Goal: Obtain resource: Obtain resource

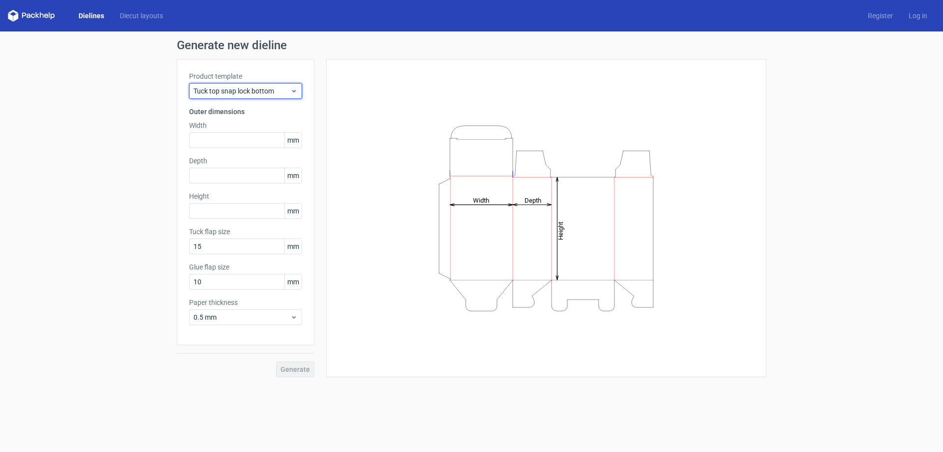
click at [206, 96] on div "Tuck top snap lock bottom" at bounding box center [245, 91] width 113 height 16
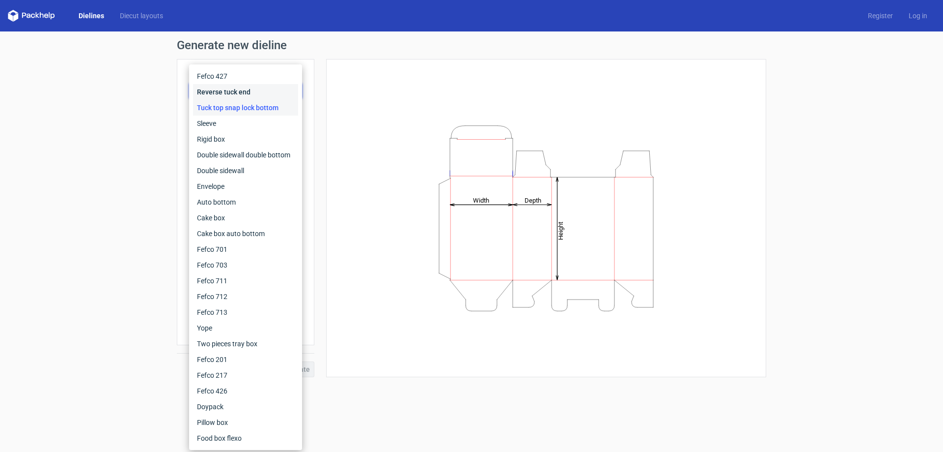
click at [206, 92] on div "Reverse tuck end" at bounding box center [245, 92] width 105 height 16
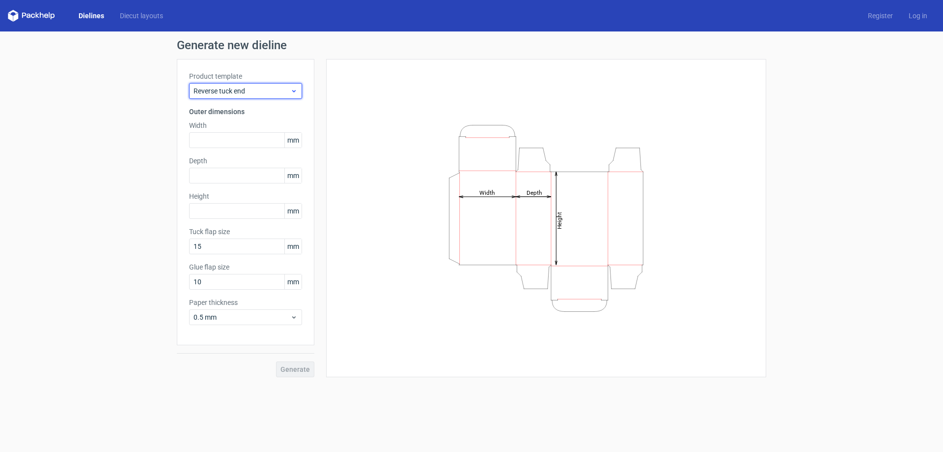
click at [241, 91] on span "Reverse tuck end" at bounding box center [242, 91] width 97 height 10
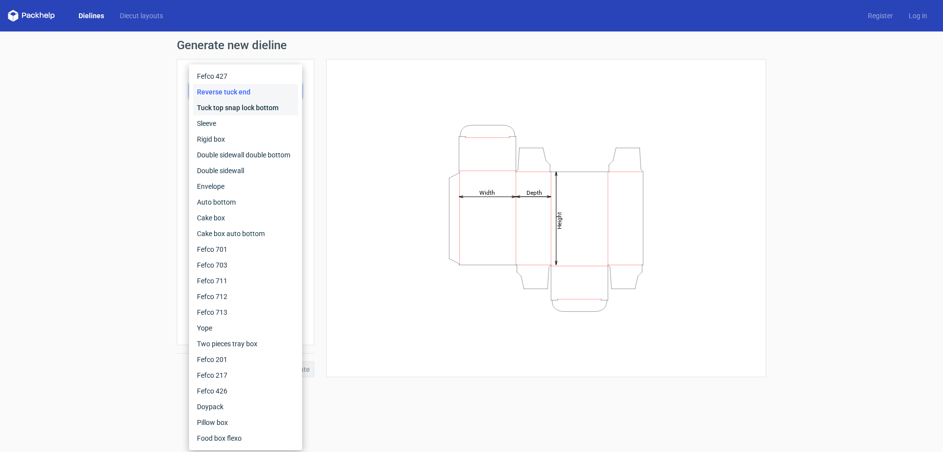
click at [216, 105] on div "Tuck top snap lock bottom" at bounding box center [245, 108] width 105 height 16
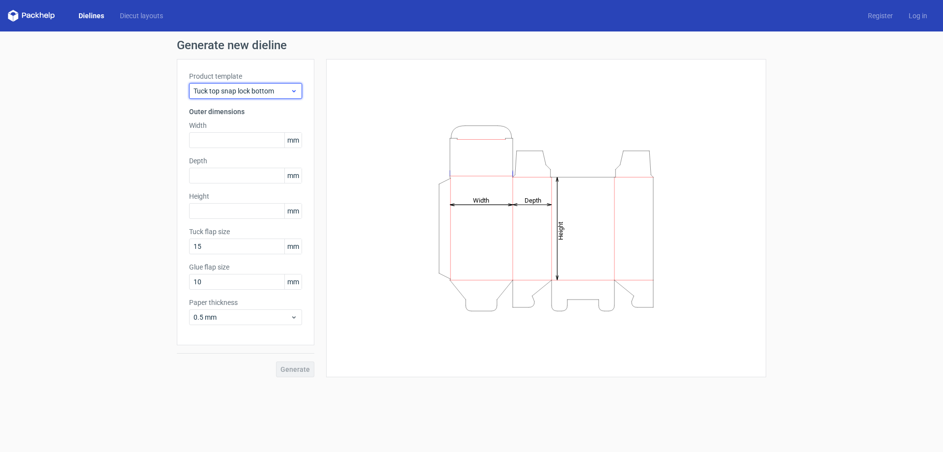
click at [250, 91] on span "Tuck top snap lock bottom" at bounding box center [242, 91] width 97 height 10
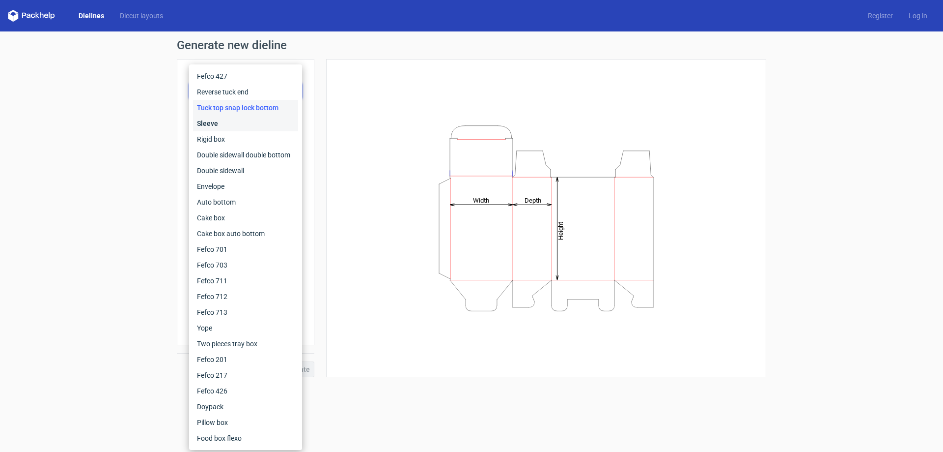
click at [214, 121] on div "Sleeve" at bounding box center [245, 123] width 105 height 16
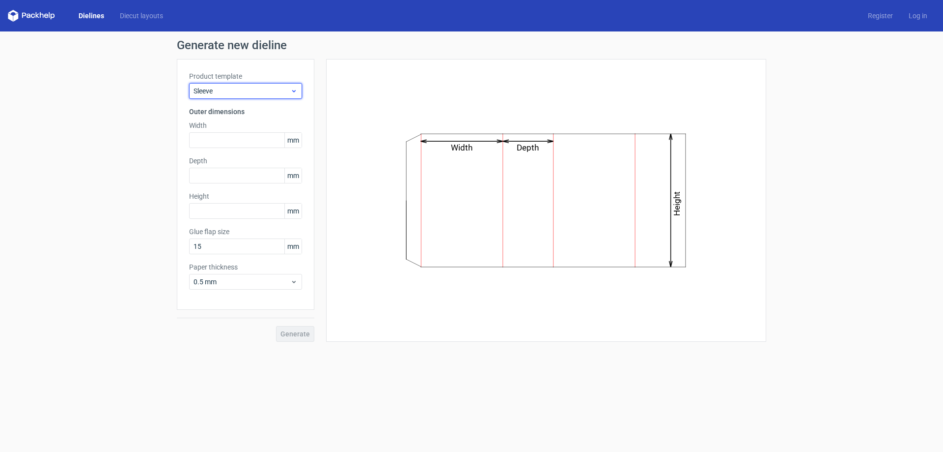
click at [243, 93] on span "Sleeve" at bounding box center [242, 91] width 97 height 10
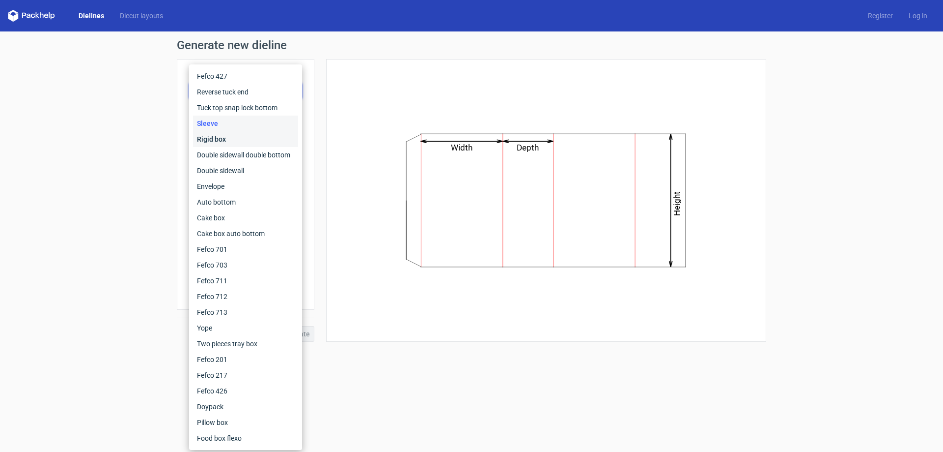
click at [222, 137] on div "Rigid box" at bounding box center [245, 139] width 105 height 16
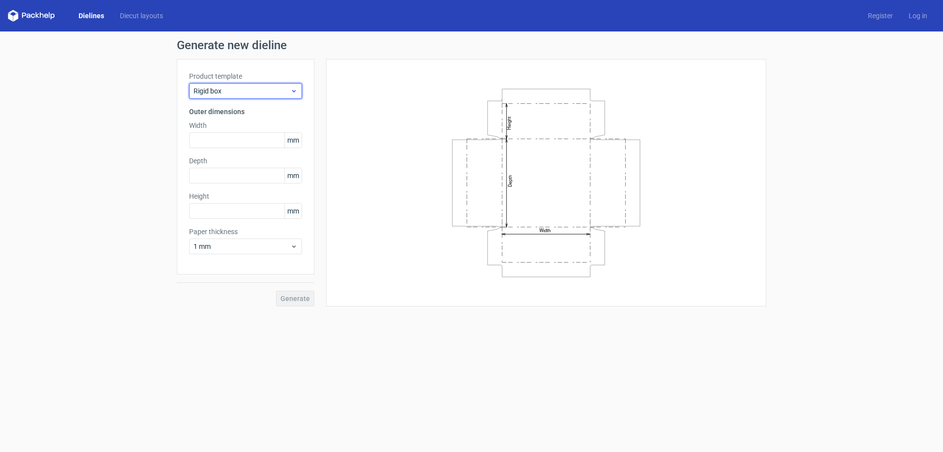
click at [235, 92] on span "Rigid box" at bounding box center [242, 91] width 97 height 10
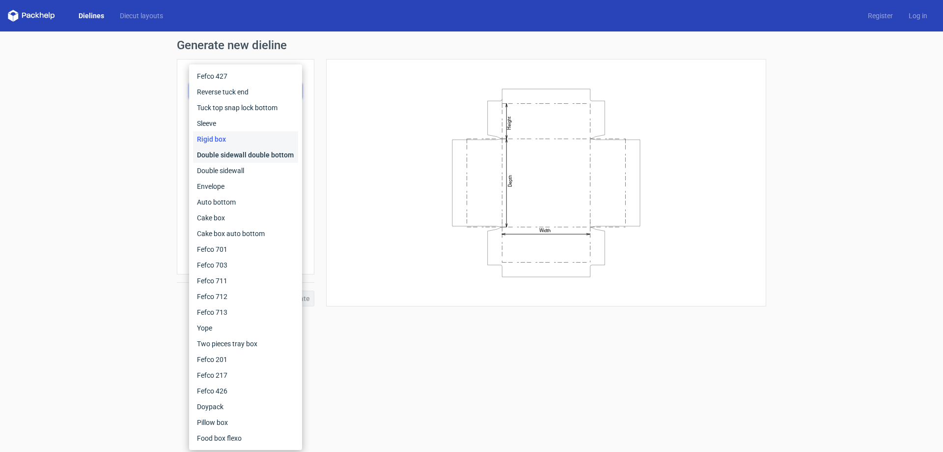
click at [227, 150] on div "Double sidewall double bottom" at bounding box center [245, 155] width 105 height 16
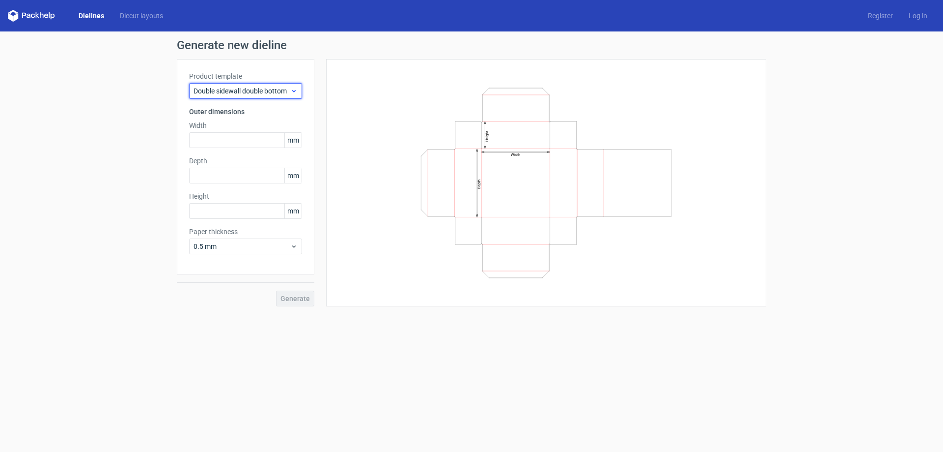
click at [236, 89] on span "Double sidewall double bottom" at bounding box center [242, 91] width 97 height 10
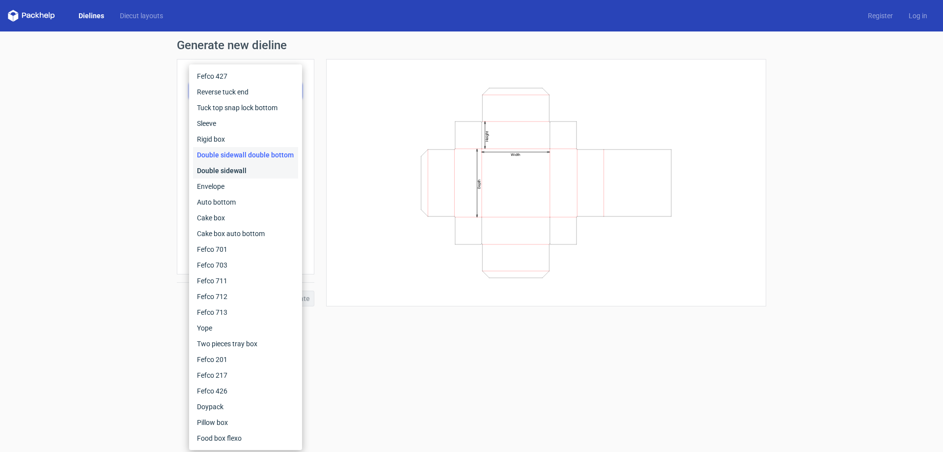
click at [223, 168] on div "Double sidewall" at bounding box center [245, 171] width 105 height 16
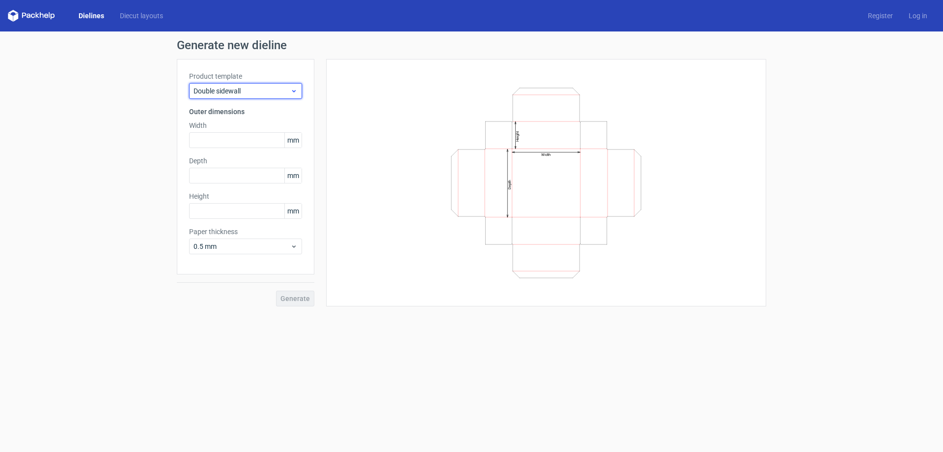
click at [240, 92] on span "Double sidewall" at bounding box center [242, 91] width 97 height 10
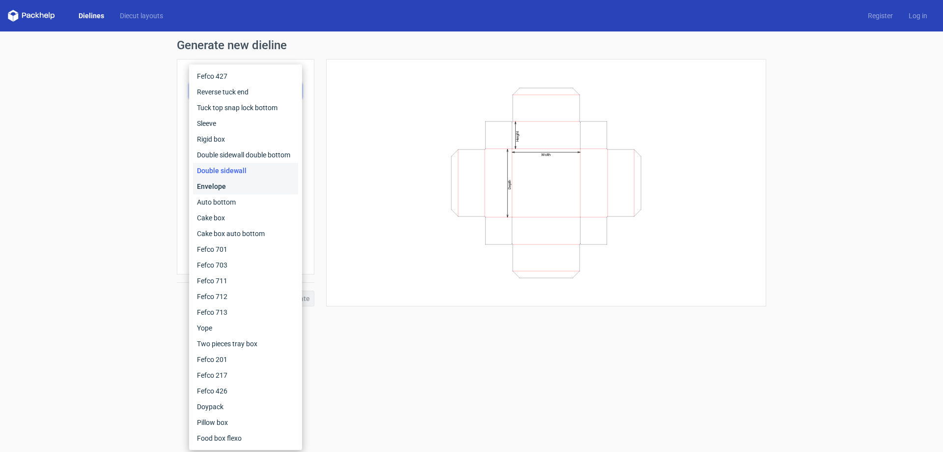
click at [219, 185] on div "Envelope" at bounding box center [245, 186] width 105 height 16
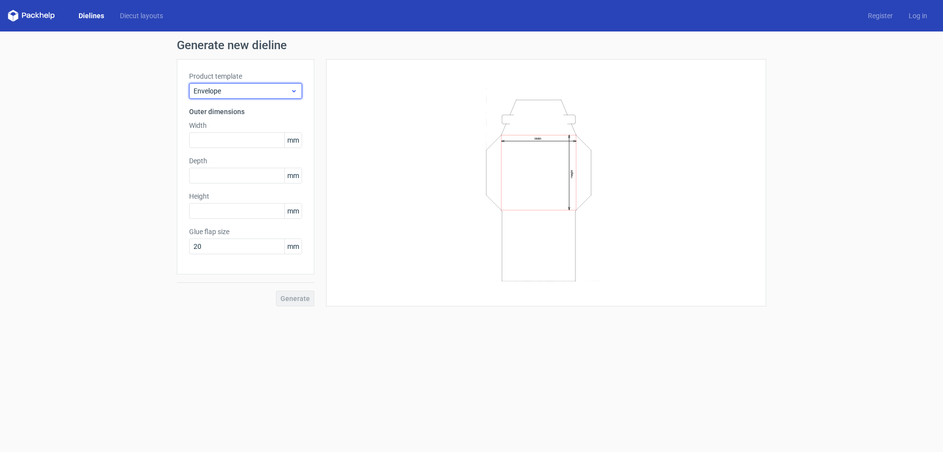
click at [259, 88] on span "Envelope" at bounding box center [242, 91] width 97 height 10
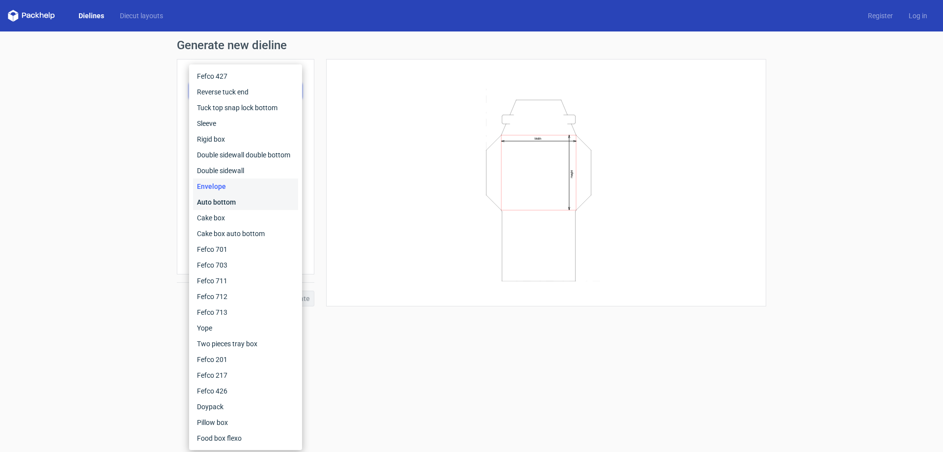
click at [219, 206] on div "Auto bottom" at bounding box center [245, 202] width 105 height 16
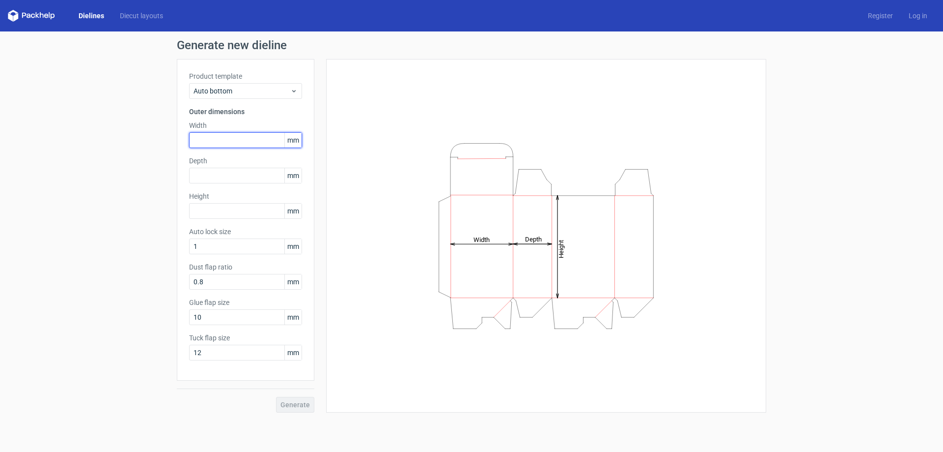
click at [222, 145] on input "text" at bounding box center [245, 140] width 113 height 16
type input "50"
click at [201, 171] on input "text" at bounding box center [245, 176] width 113 height 16
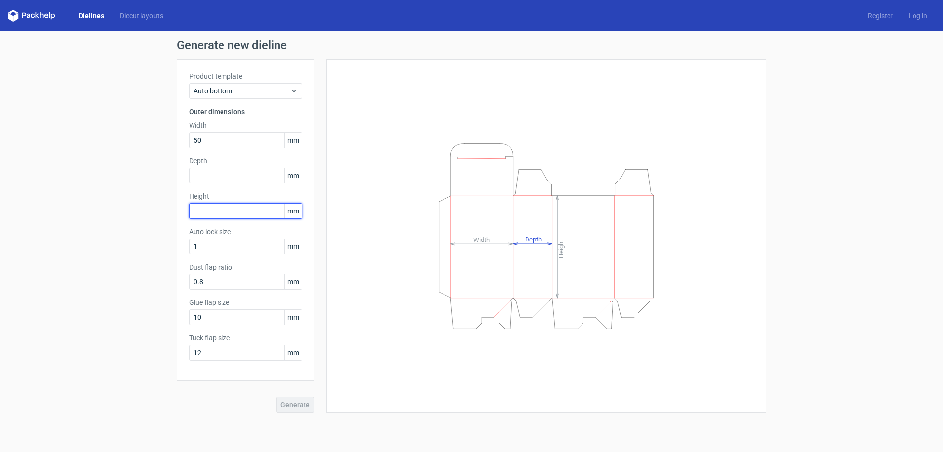
click at [195, 204] on input "text" at bounding box center [245, 211] width 113 height 16
click at [202, 246] on input "1" at bounding box center [245, 246] width 113 height 16
drag, startPoint x: 631, startPoint y: 138, endPoint x: 565, endPoint y: 311, distance: 185.7
click at [565, 311] on icon "Height Depth Width" at bounding box center [546, 236] width 295 height 197
click at [540, 174] on icon "Height Depth Width" at bounding box center [546, 236] width 295 height 197
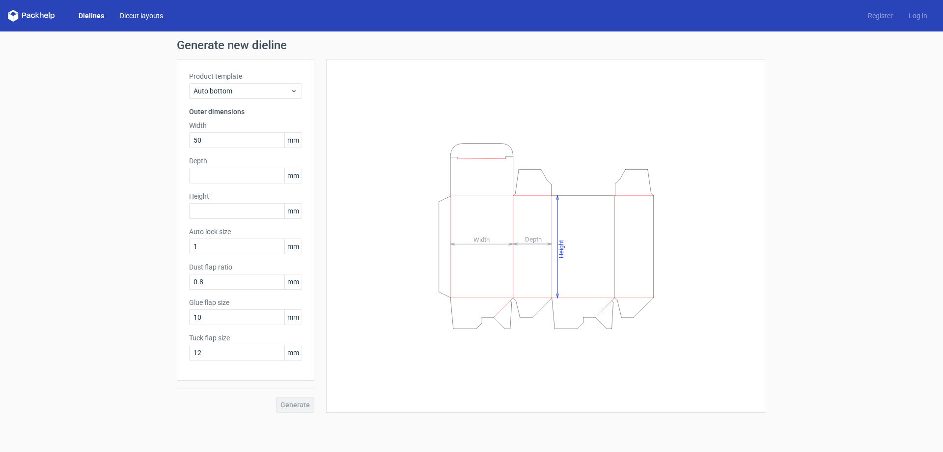
click at [134, 16] on link "Diecut layouts" at bounding box center [141, 16] width 59 height 10
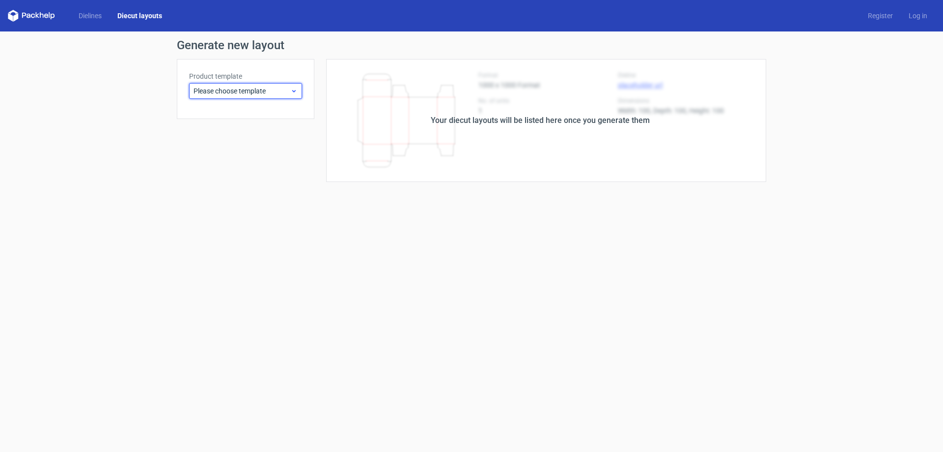
click at [232, 93] on span "Please choose template" at bounding box center [242, 91] width 97 height 10
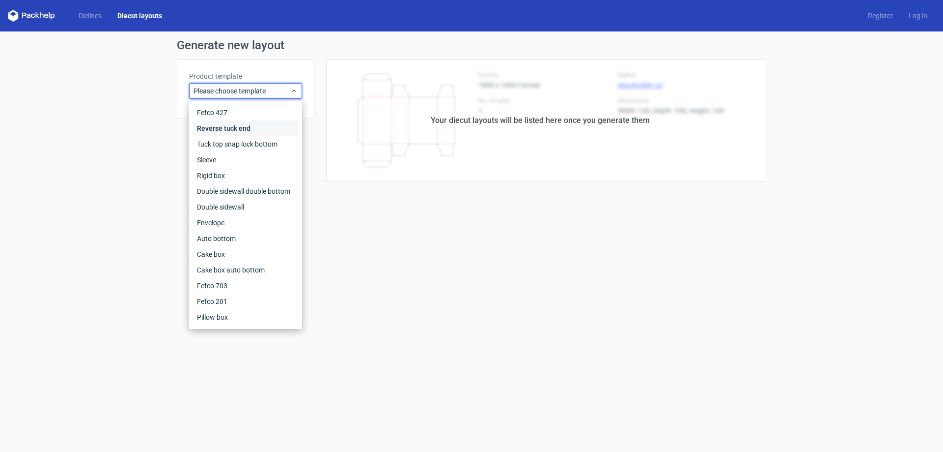
click at [221, 126] on div "Reverse tuck end" at bounding box center [245, 128] width 105 height 16
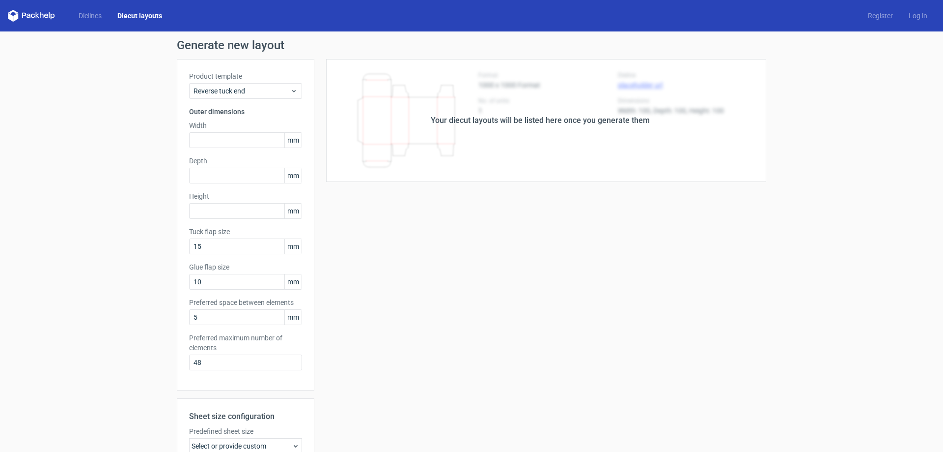
click at [415, 135] on div "Your diecut layouts will be listed here once you generate them" at bounding box center [540, 120] width 452 height 123
click at [501, 116] on div "Your diecut layouts will be listed here once you generate them" at bounding box center [540, 120] width 219 height 12
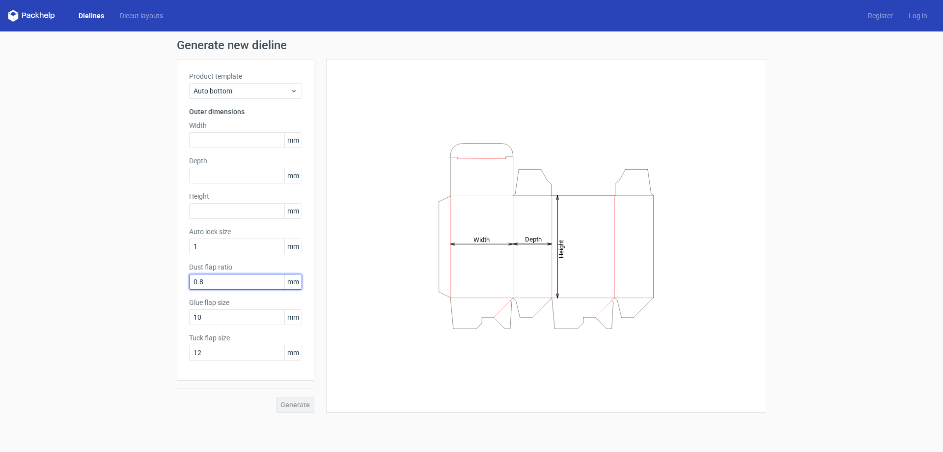
drag, startPoint x: 242, startPoint y: 280, endPoint x: 232, endPoint y: 284, distance: 11.0
click at [242, 280] on input "0.8" at bounding box center [245, 282] width 113 height 16
click at [295, 402] on div "Generate" at bounding box center [246, 396] width 138 height 32
click at [525, 245] on icon "Height Depth Width" at bounding box center [546, 236] width 295 height 197
drag, startPoint x: 524, startPoint y: 240, endPoint x: 527, endPoint y: 269, distance: 29.6
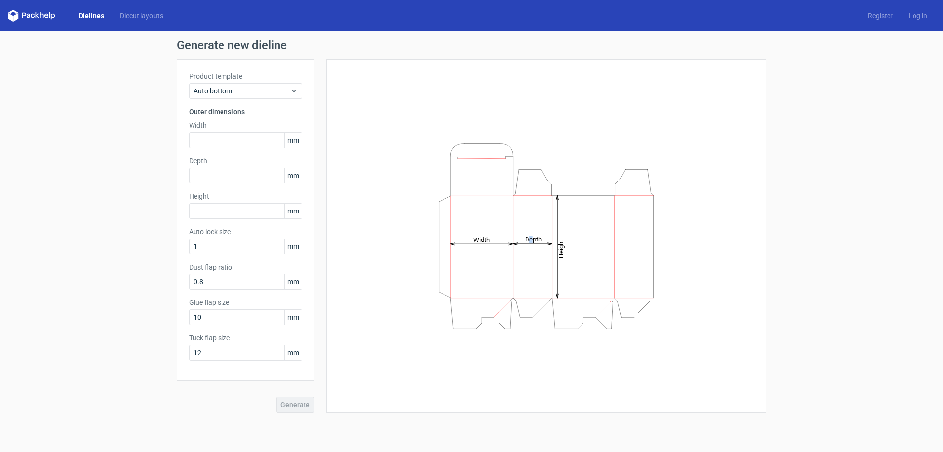
click at [527, 269] on icon "Height Depth Width" at bounding box center [546, 236] width 295 height 197
